Goal: Information Seeking & Learning: Find specific fact

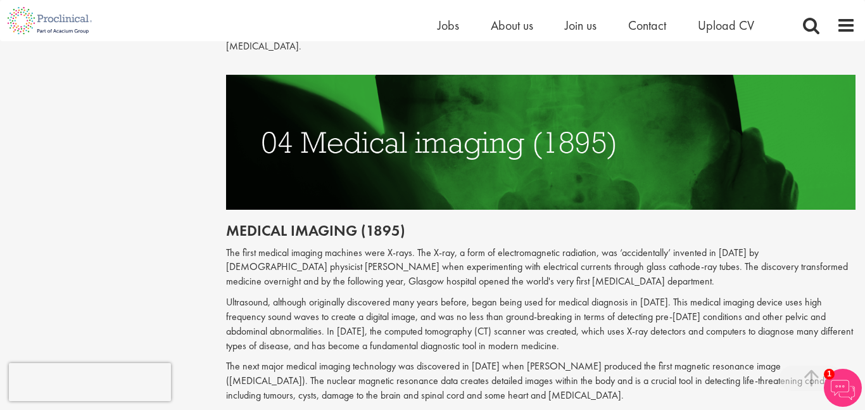
scroll to position [1460, 0]
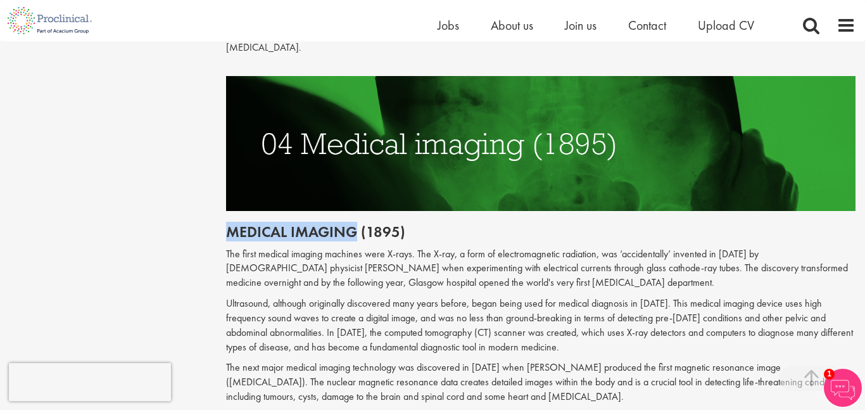
drag, startPoint x: 227, startPoint y: 203, endPoint x: 353, endPoint y: 207, distance: 126.8
click at [353, 224] on h2 "Medical imaging (1895)" at bounding box center [541, 232] width 630 height 16
copy h2 "Medical imaging"
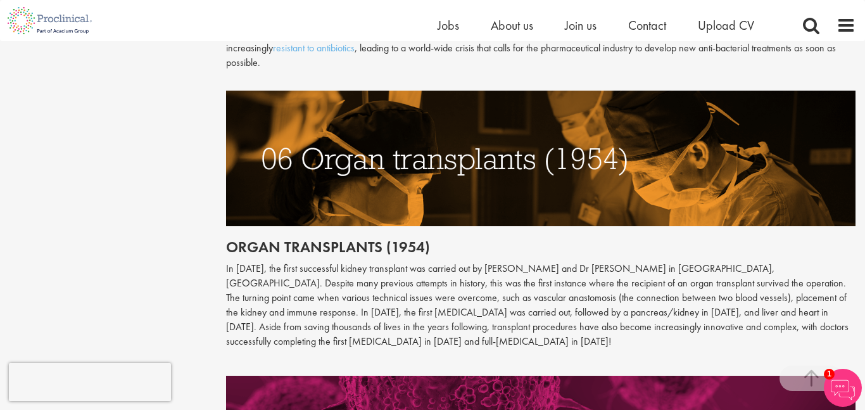
scroll to position [2091, 0]
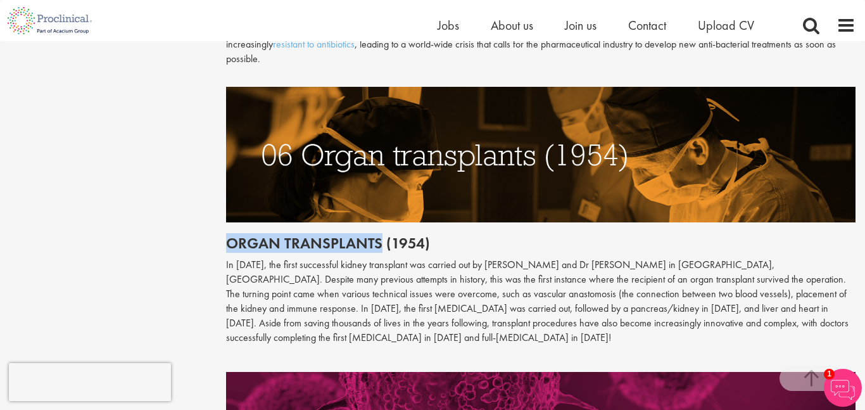
drag, startPoint x: 229, startPoint y: 201, endPoint x: 379, endPoint y: 200, distance: 149.5
click at [379, 235] on h2 "Organ transplants (1954)" at bounding box center [541, 243] width 630 height 16
copy h2 "Organ transplants"
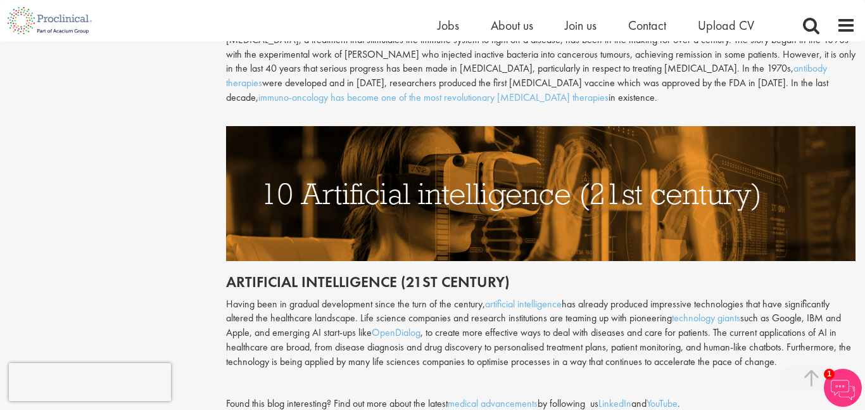
scroll to position [3153, 0]
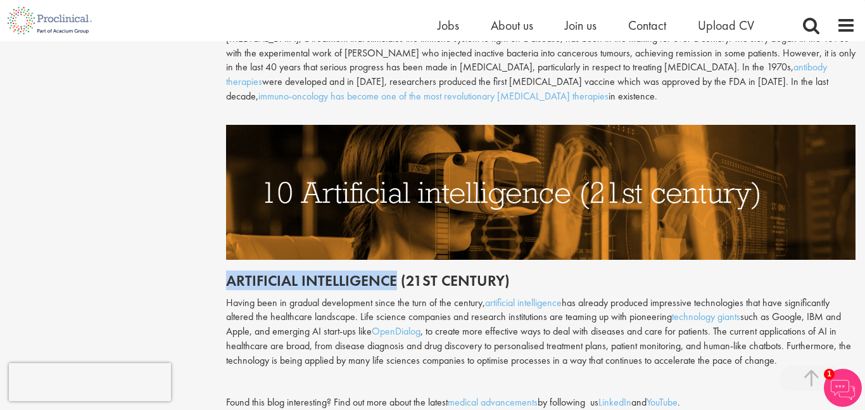
drag, startPoint x: 228, startPoint y: 236, endPoint x: 393, endPoint y: 234, distance: 165.3
click at [393, 272] on h2 "Artificial intelligence (21st century)" at bounding box center [541, 280] width 630 height 16
copy h2 "Artificial intelligence"
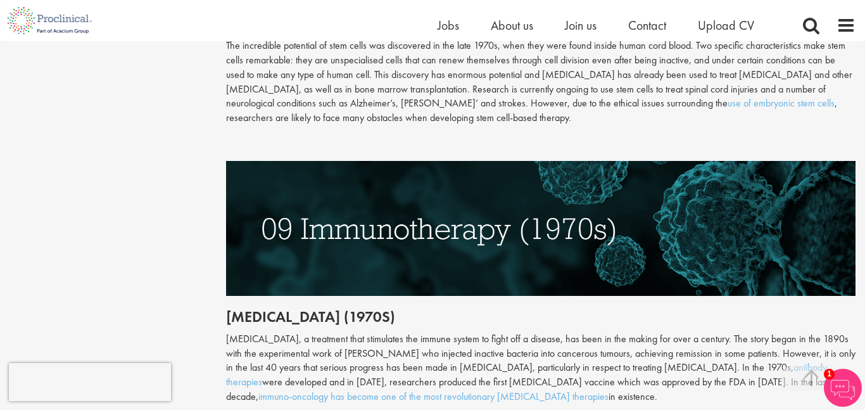
scroll to position [2838, 0]
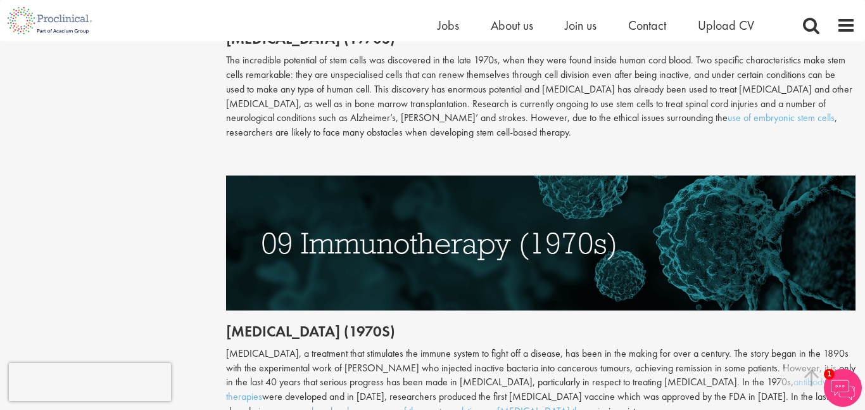
click at [267, 323] on h2 "[MEDICAL_DATA] (1970s)" at bounding box center [541, 331] width 630 height 16
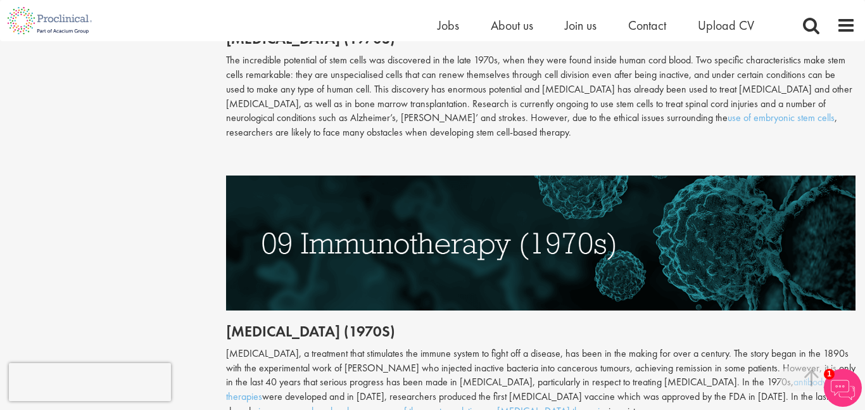
click at [267, 323] on h2 "[MEDICAL_DATA] (1970s)" at bounding box center [541, 331] width 630 height 16
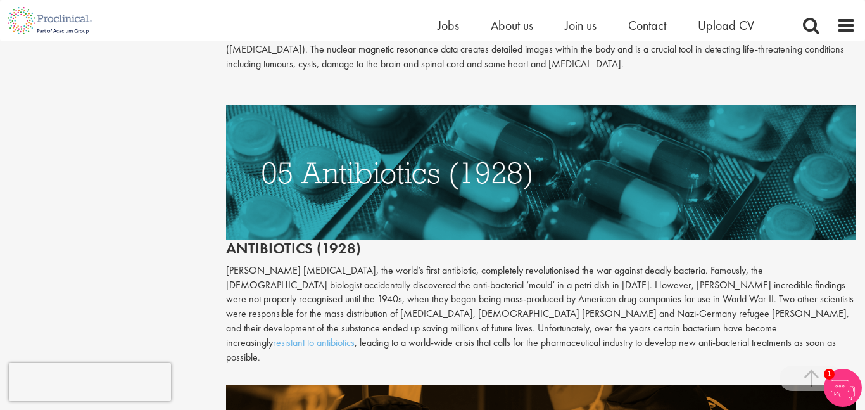
scroll to position [1791, 0]
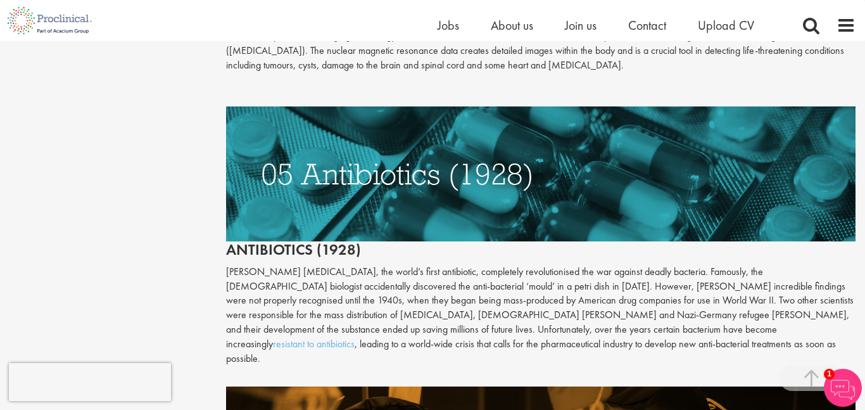
click at [334, 222] on h2 "Antibiotics (1928)" at bounding box center [541, 182] width 630 height 152
copy h2 "1928"
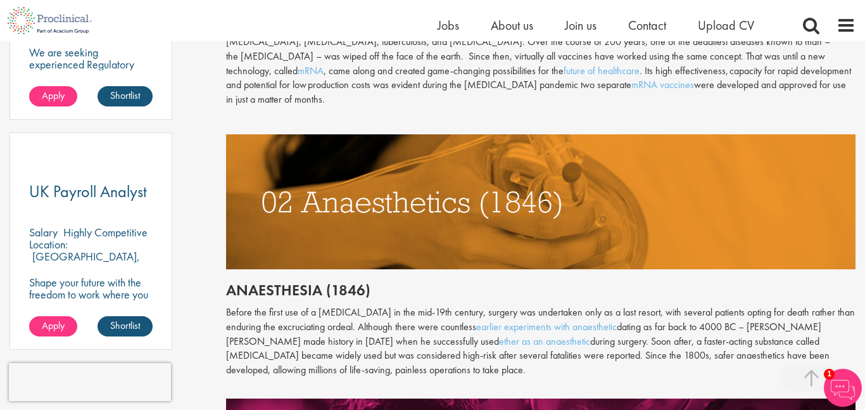
scroll to position [868, 0]
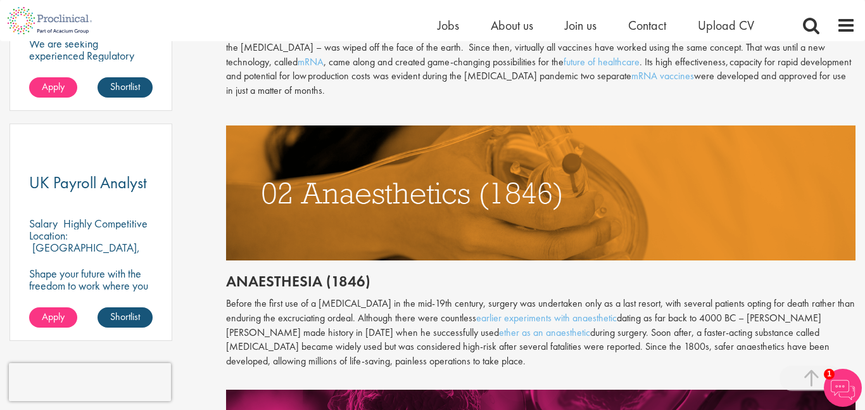
click at [293, 273] on h2 "Anaesthesia (1846)" at bounding box center [541, 281] width 630 height 16
copy h2 "Anaesthesia"
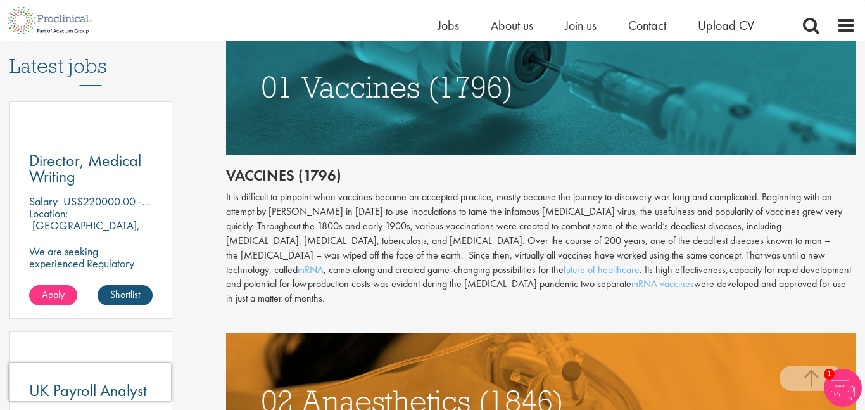
scroll to position [655, 0]
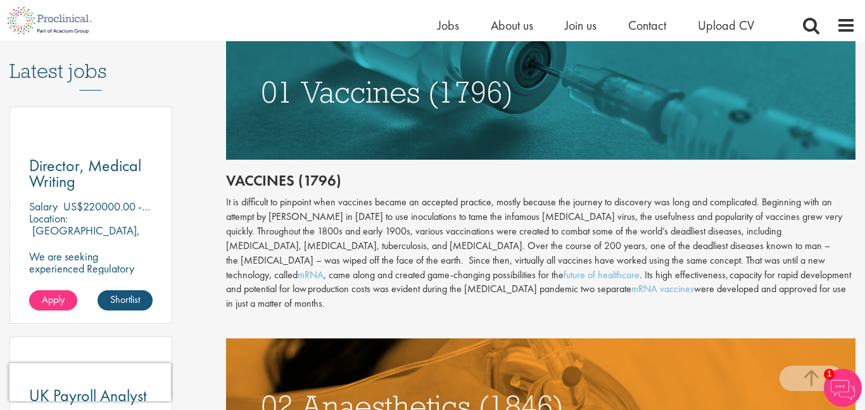
click at [325, 179] on h2 "Vaccines (1796)" at bounding box center [541, 180] width 630 height 16
copy h2 "1796"
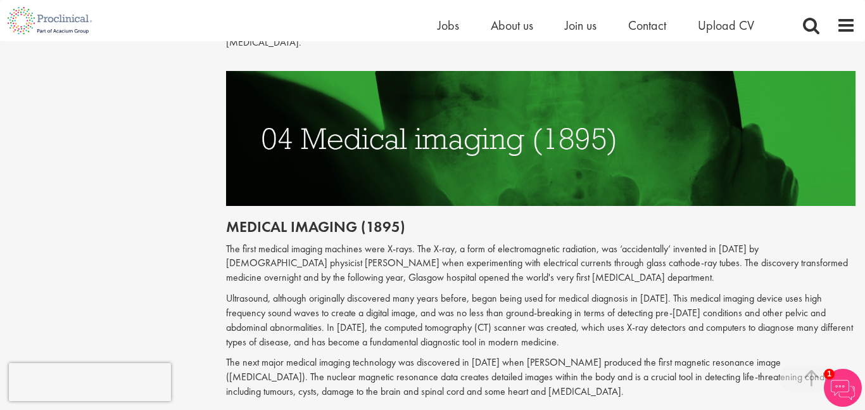
scroll to position [1464, 0]
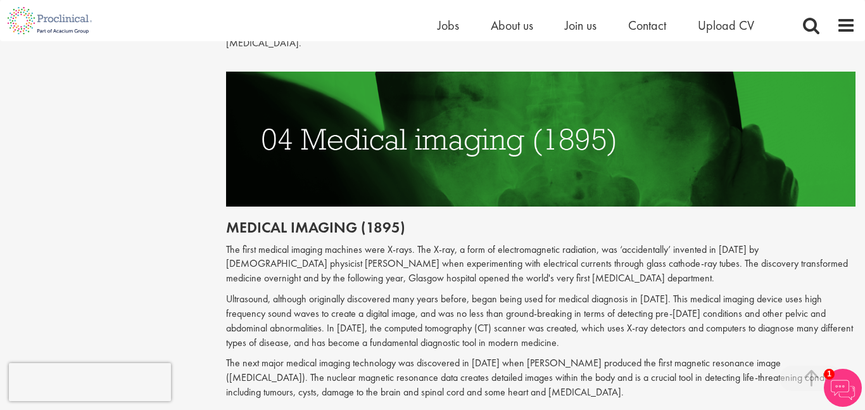
click at [370, 219] on h2 "Medical imaging (1895)" at bounding box center [541, 227] width 630 height 16
copy h2 "1895"
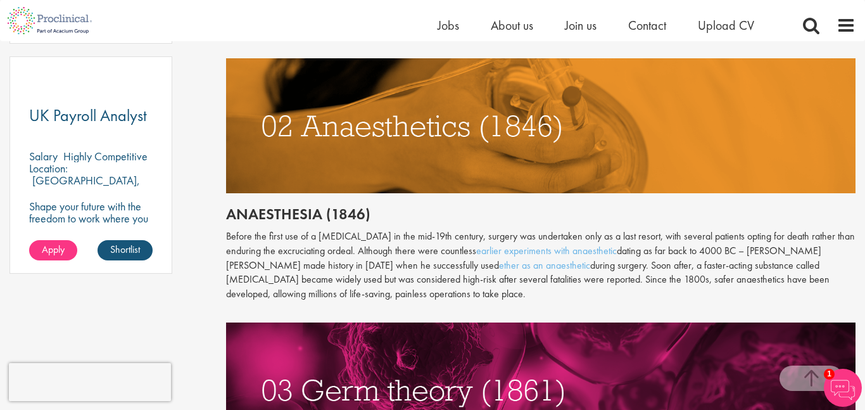
scroll to position [932, 0]
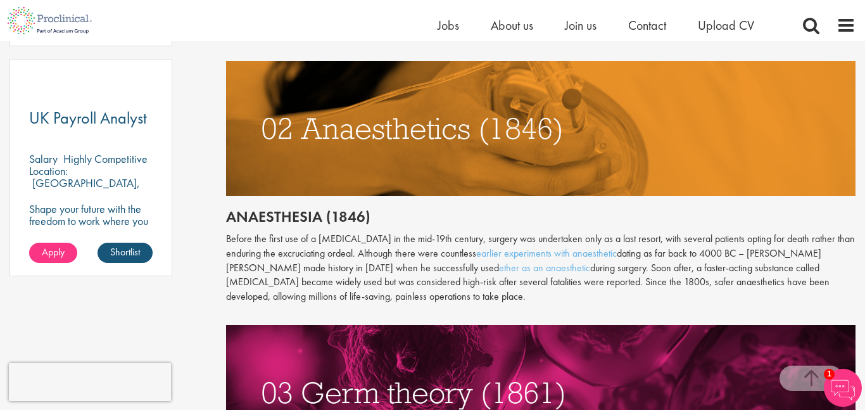
click at [301, 208] on h2 "Anaesthesia (1846)" at bounding box center [541, 216] width 630 height 16
copy h2 "Anaesthesia"
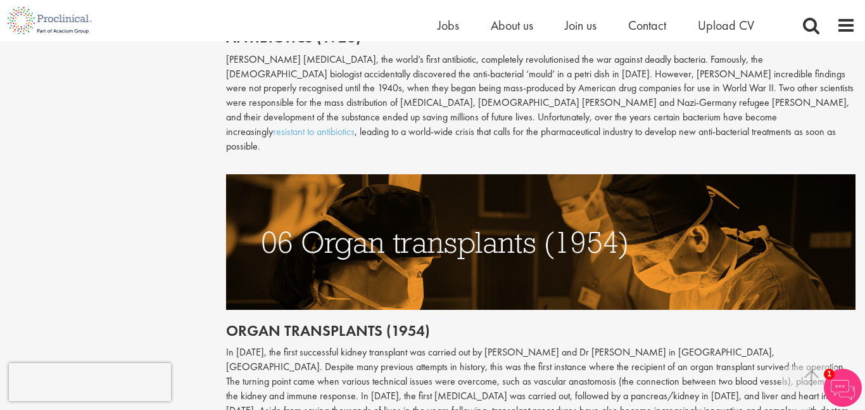
scroll to position [2005, 0]
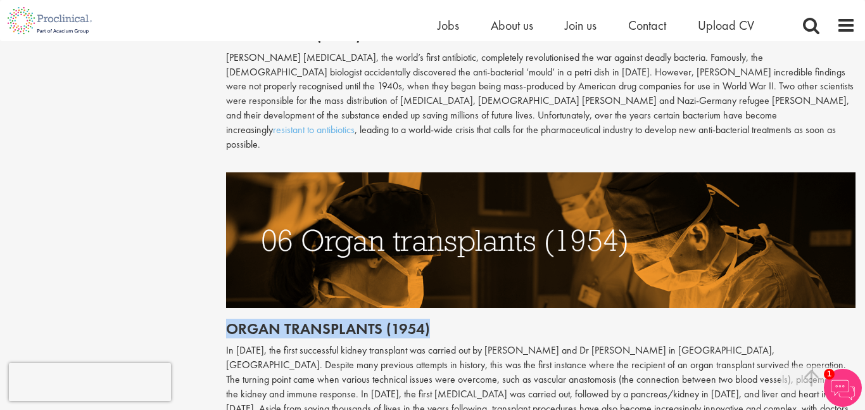
drag, startPoint x: 231, startPoint y: 286, endPoint x: 429, endPoint y: 277, distance: 198.5
click at [429, 320] on h2 "Organ transplants (1954)" at bounding box center [541, 328] width 630 height 16
copy h2 "Organ transplants (1954)"
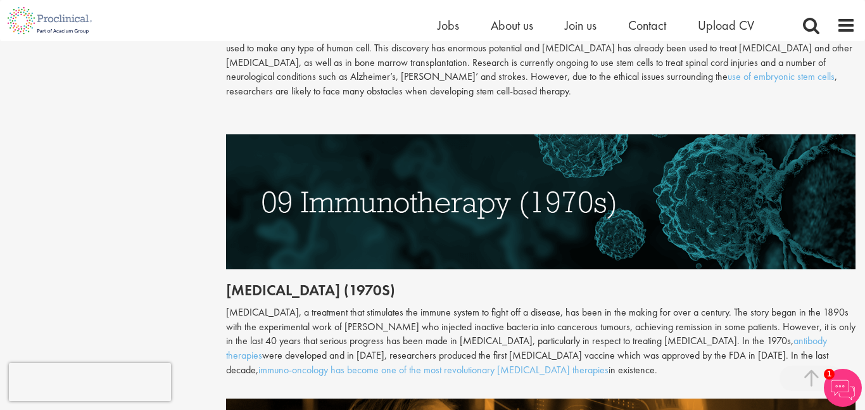
scroll to position [2875, 0]
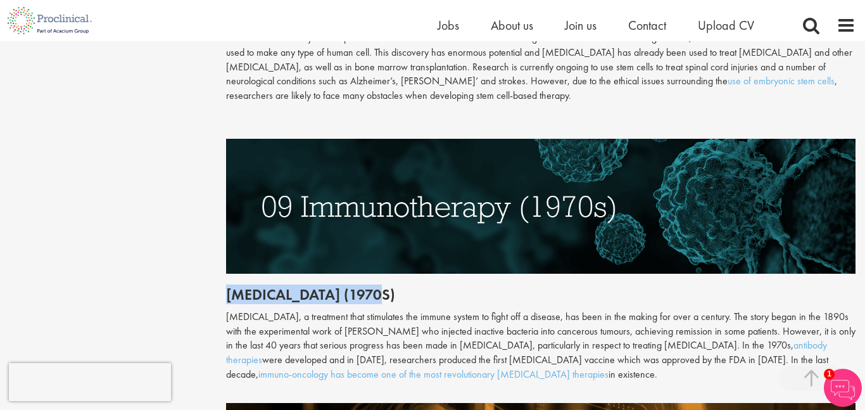
drag, startPoint x: 224, startPoint y: 251, endPoint x: 397, endPoint y: 249, distance: 172.9
copy h2 "[MEDICAL_DATA] (1970s"
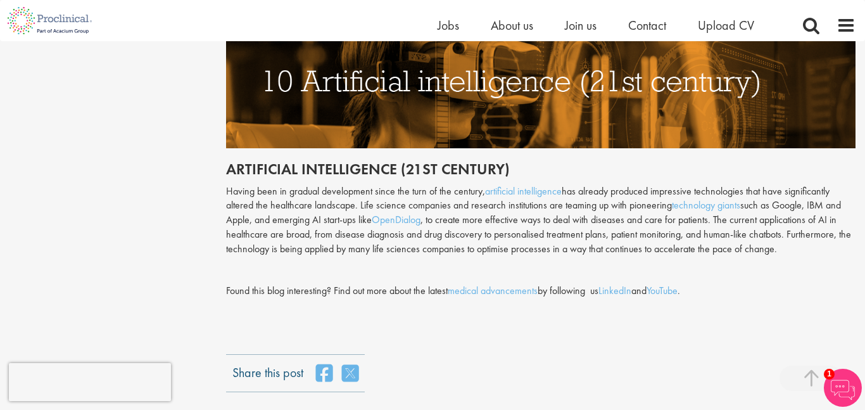
scroll to position [3253, 0]
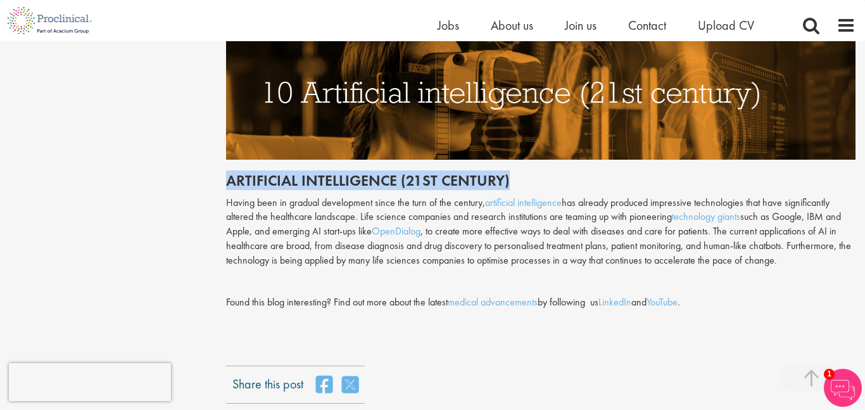
drag, startPoint x: 230, startPoint y: 136, endPoint x: 506, endPoint y: 139, distance: 276.2
click at [506, 172] on h2 "Artificial intelligence (21st century)" at bounding box center [541, 180] width 630 height 16
